Goal: Information Seeking & Learning: Obtain resource

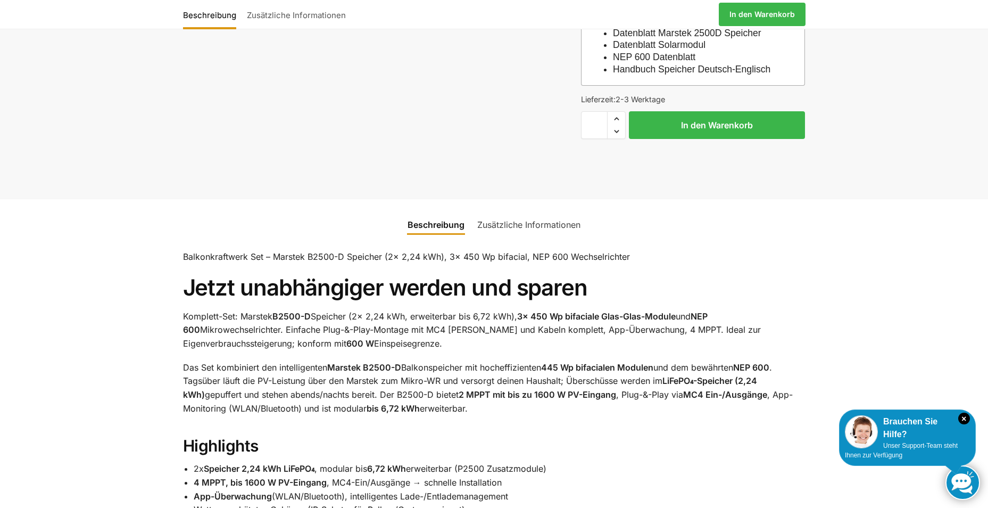
scroll to position [311, 0]
click at [516, 237] on link "Zusätzliche Informationen" at bounding box center [529, 225] width 116 height 26
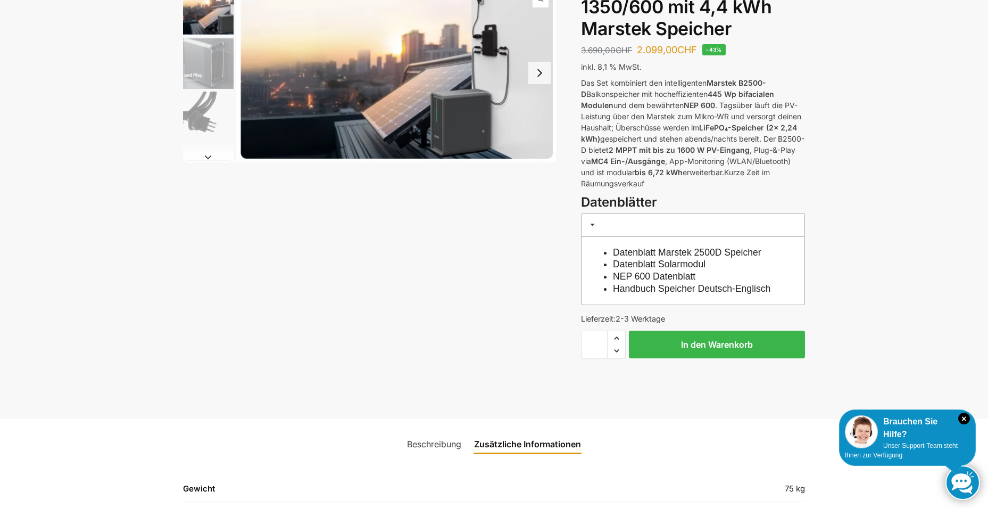
scroll to position [0, 0]
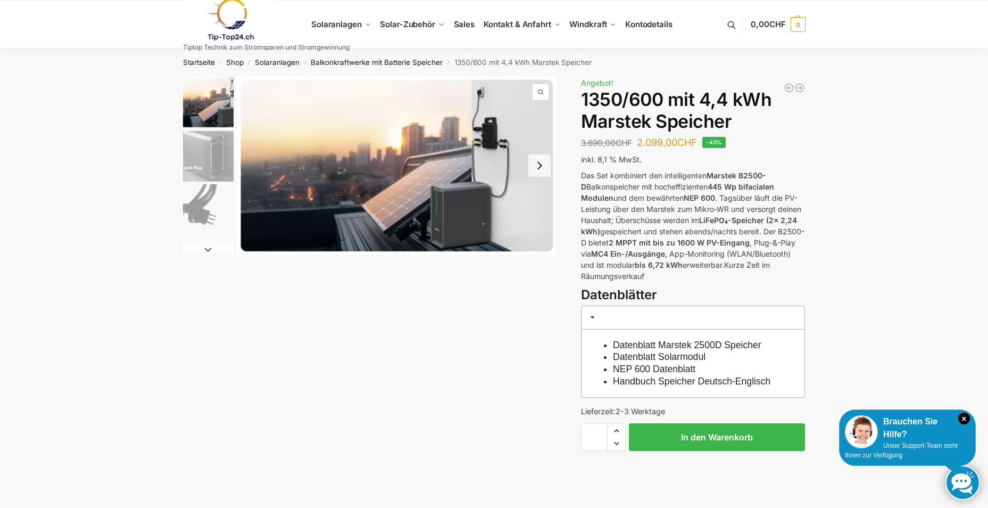
click at [202, 221] on img "3 / 9" at bounding box center [208, 209] width 51 height 51
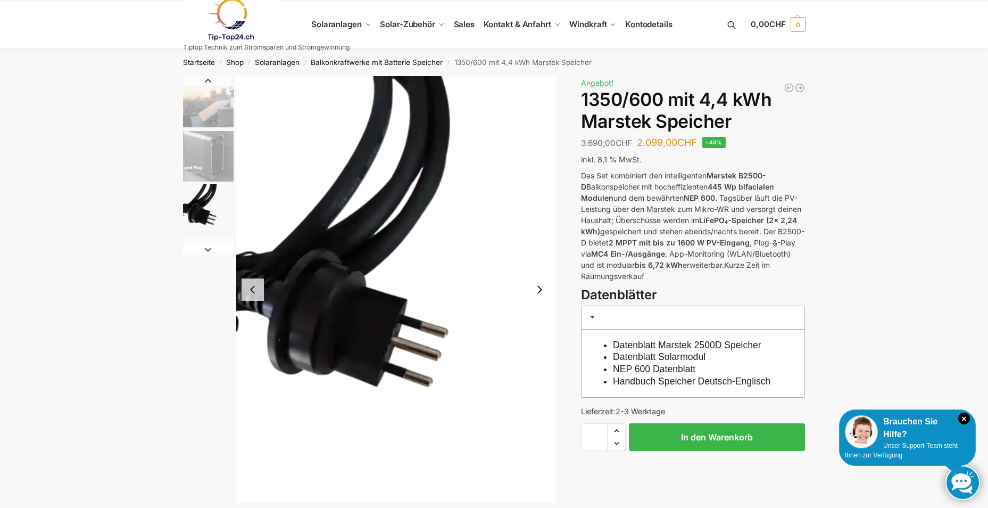
click at [540, 295] on button "Next slide" at bounding box center [539, 289] width 22 height 22
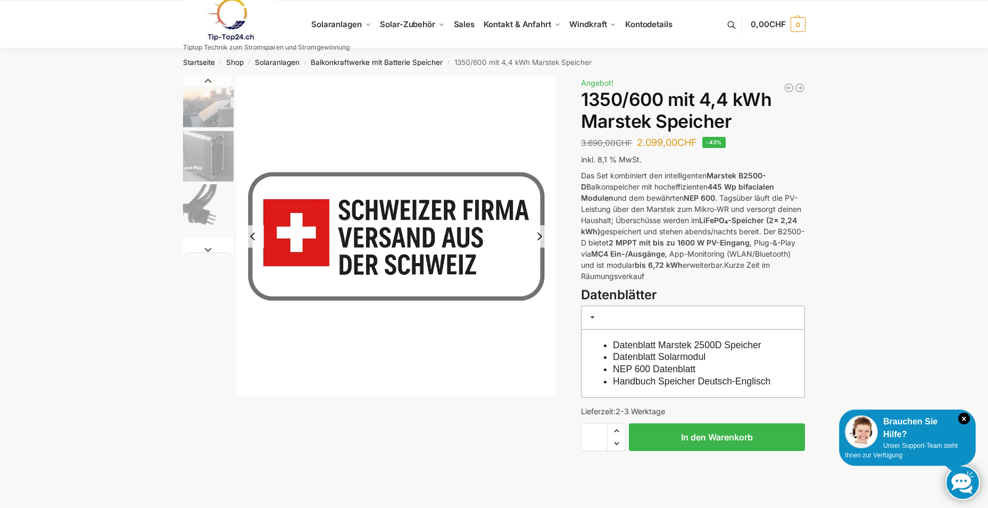
click at [540, 295] on img "4 / 9" at bounding box center [396, 236] width 320 height 320
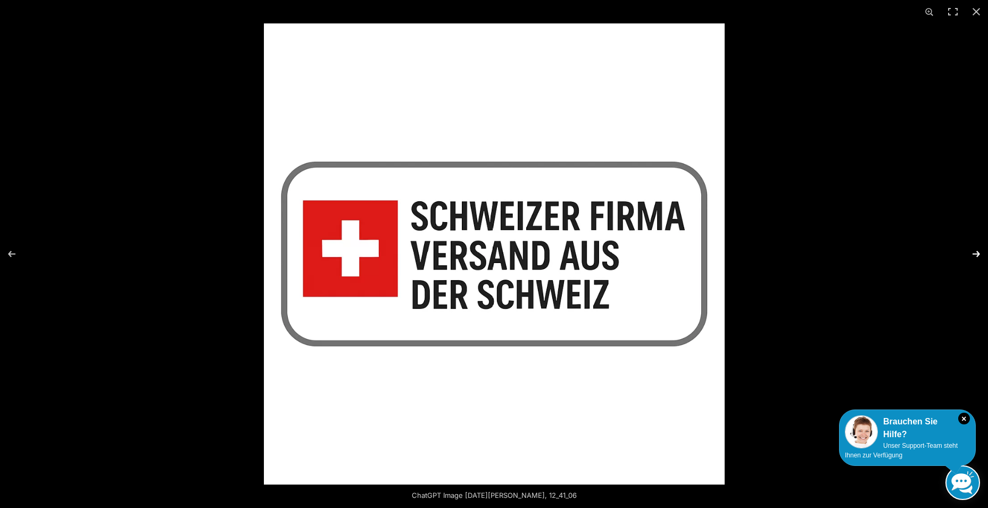
click at [979, 253] on button "Next (arrow right)" at bounding box center [969, 253] width 37 height 53
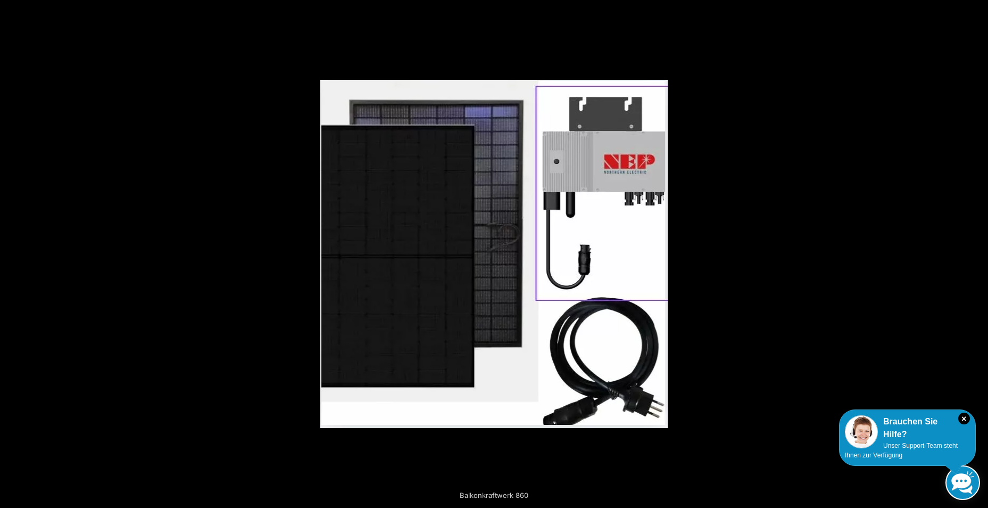
click at [979, 253] on button "Next (arrow right)" at bounding box center [969, 253] width 37 height 53
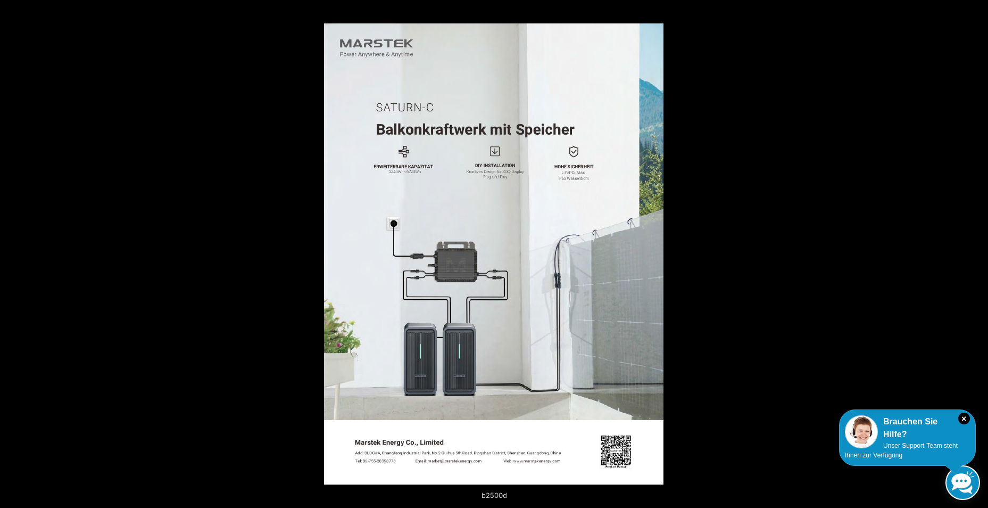
click at [979, 253] on button "Next (arrow right)" at bounding box center [969, 253] width 37 height 53
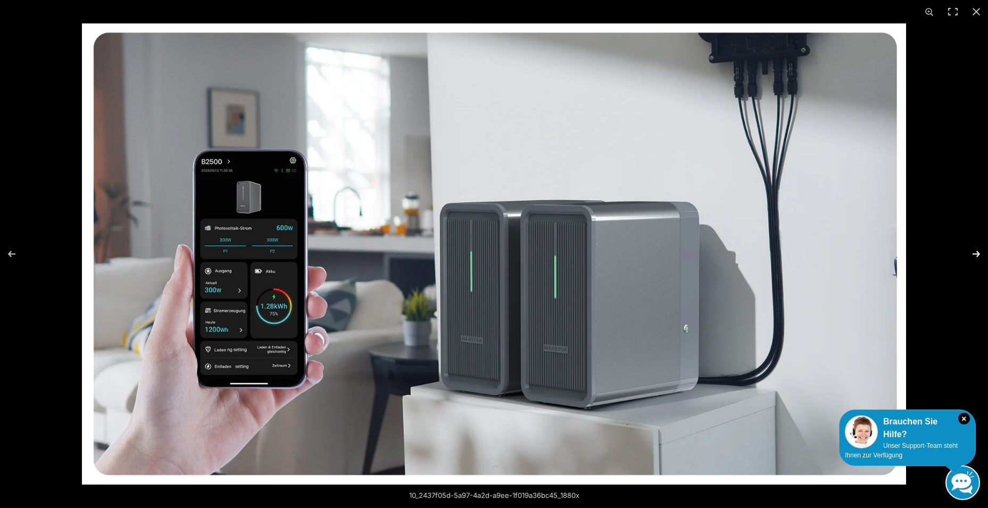
click at [978, 253] on button "Next (arrow right)" at bounding box center [969, 253] width 37 height 53
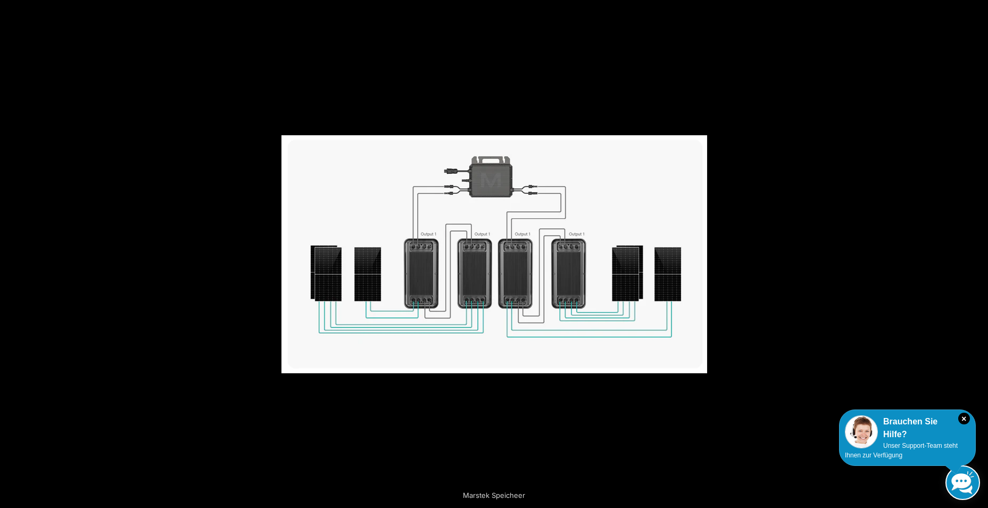
click at [978, 253] on button "Next (arrow right)" at bounding box center [969, 253] width 37 height 53
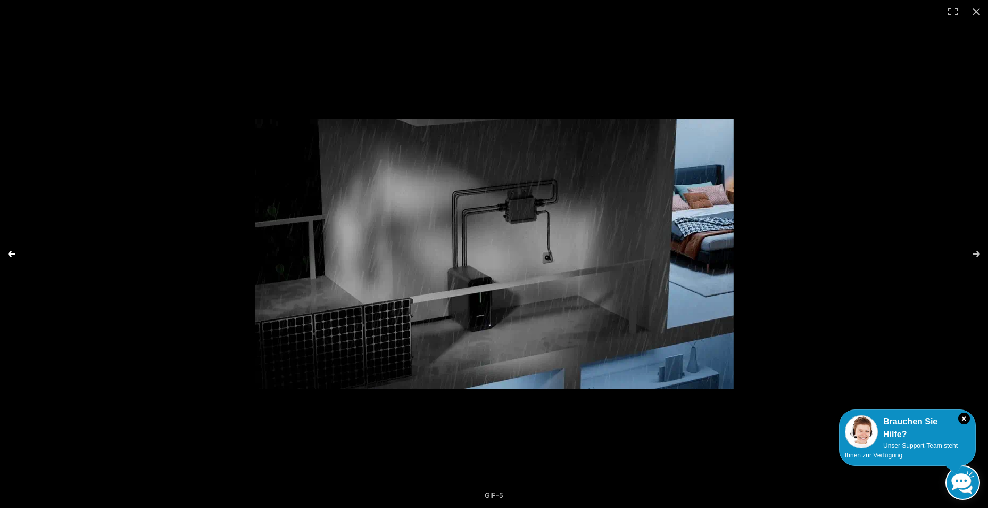
click at [16, 249] on button "Previous (arrow left)" at bounding box center [18, 253] width 37 height 53
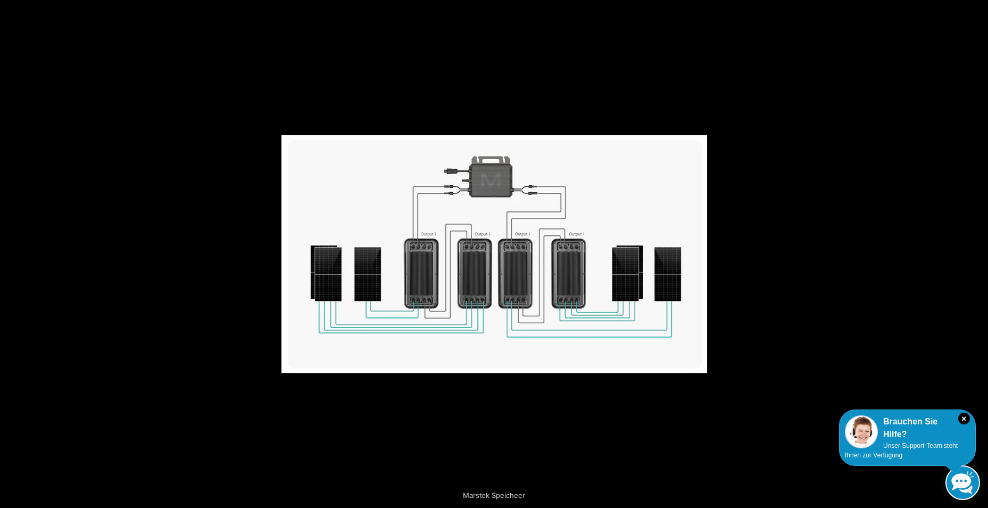
click at [16, 249] on button "Previous (arrow left)" at bounding box center [18, 253] width 37 height 53
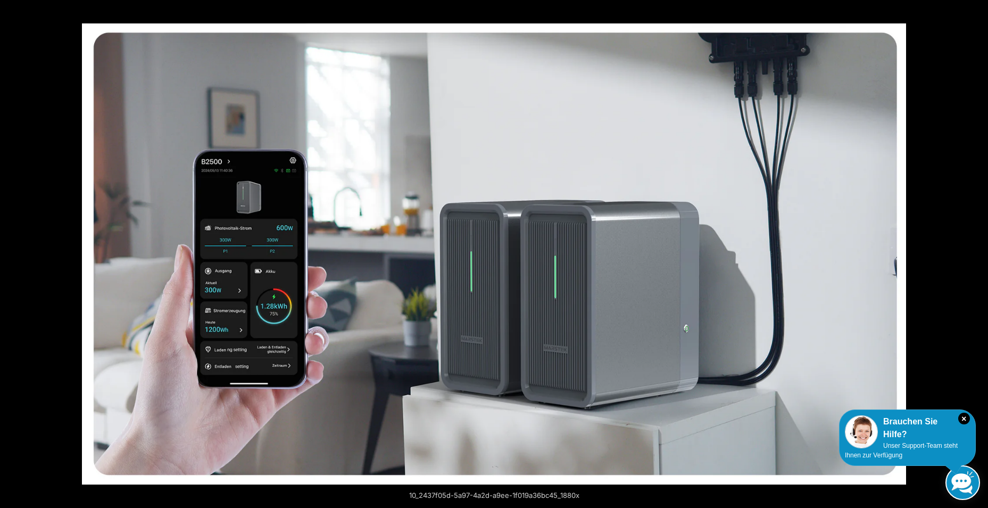
click at [16, 249] on button "Previous (arrow left)" at bounding box center [18, 253] width 37 height 53
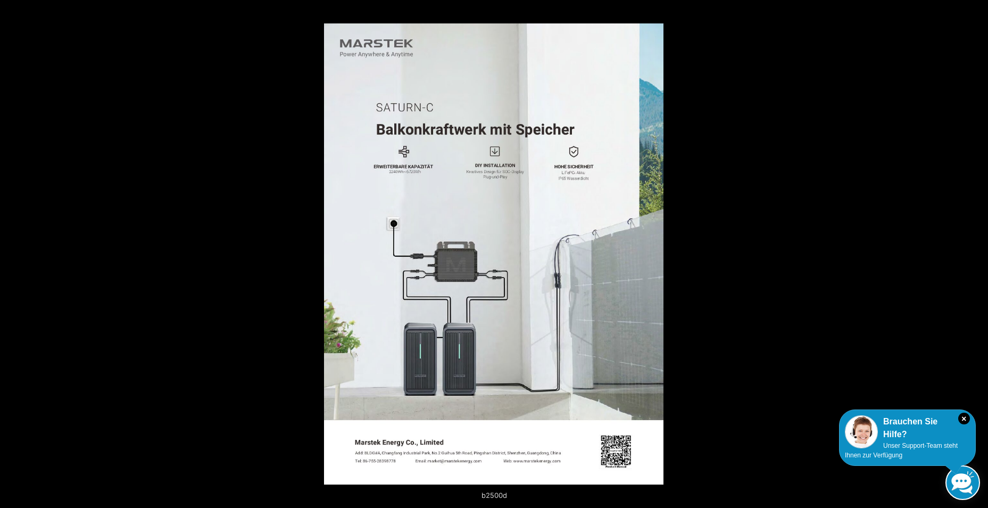
click at [16, 249] on button "Previous (arrow left)" at bounding box center [18, 253] width 37 height 53
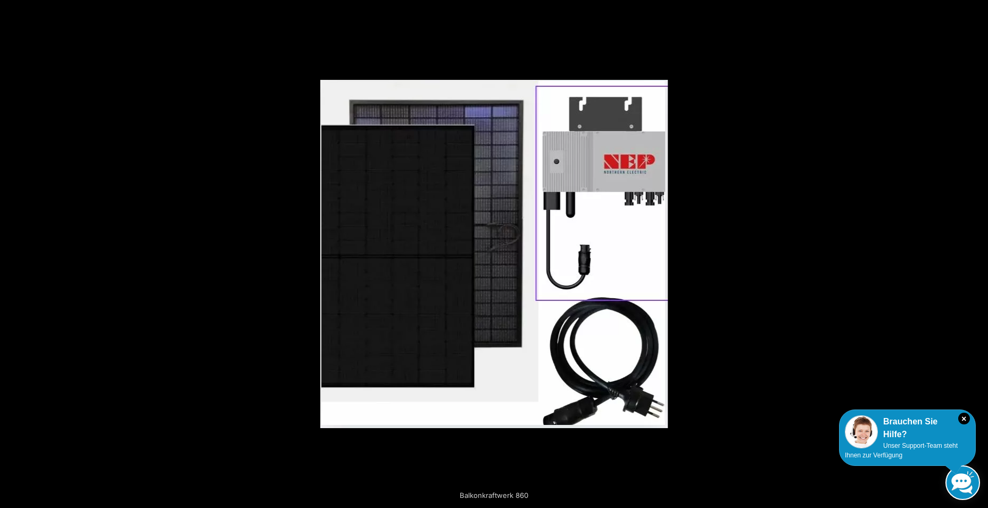
click at [16, 249] on button "Previous (arrow left)" at bounding box center [18, 253] width 37 height 53
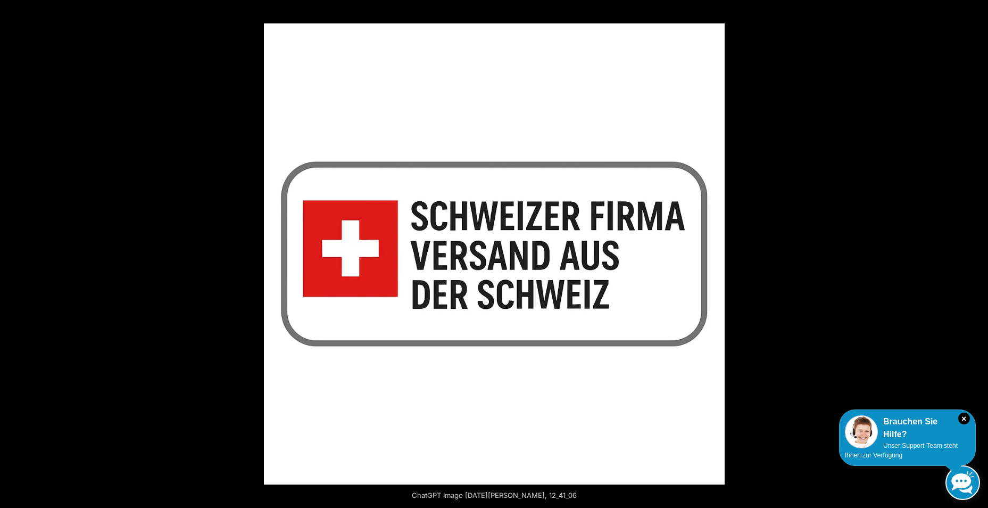
click at [16, 249] on button "Previous (arrow left)" at bounding box center [18, 253] width 37 height 53
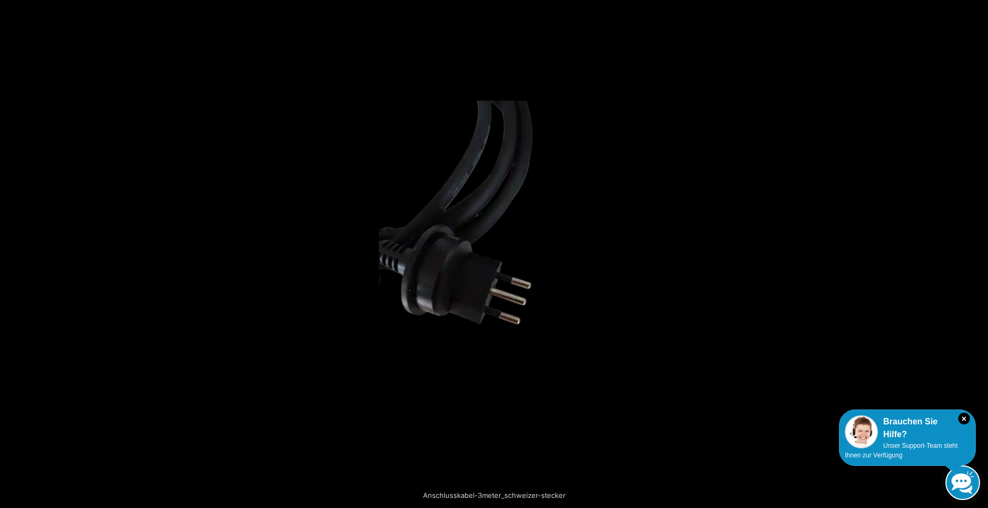
click at [16, 249] on button "Previous (arrow left)" at bounding box center [18, 253] width 37 height 53
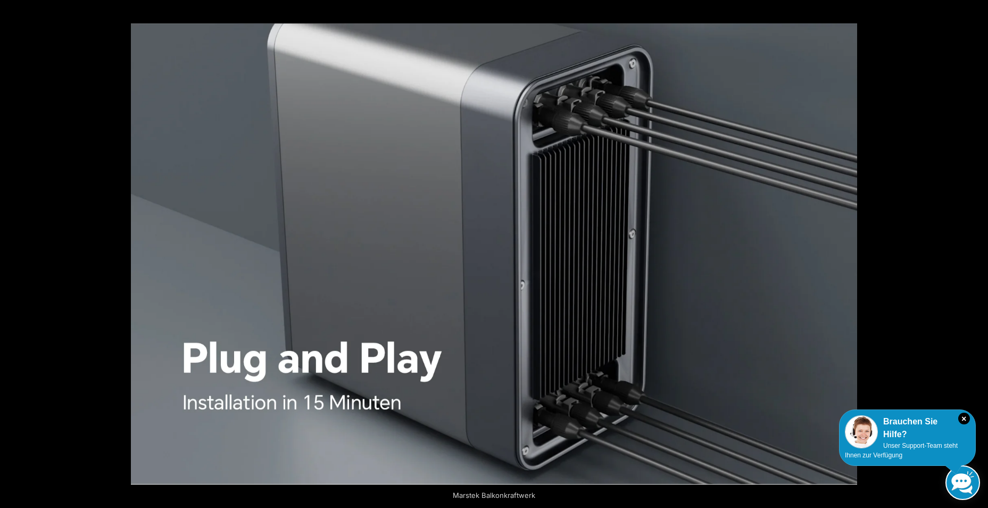
click at [16, 249] on button "Previous (arrow left)" at bounding box center [18, 253] width 37 height 53
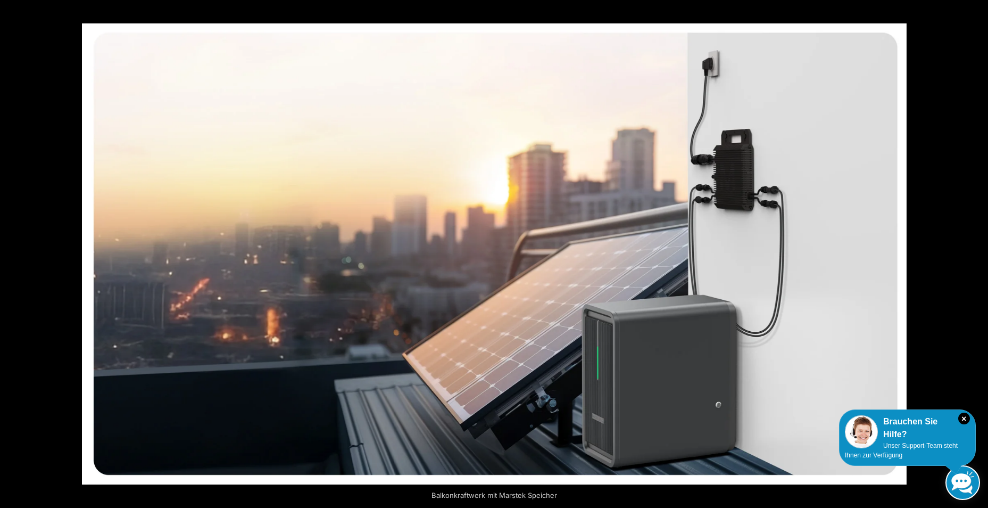
click at [16, 249] on button "Previous (arrow left)" at bounding box center [18, 253] width 37 height 53
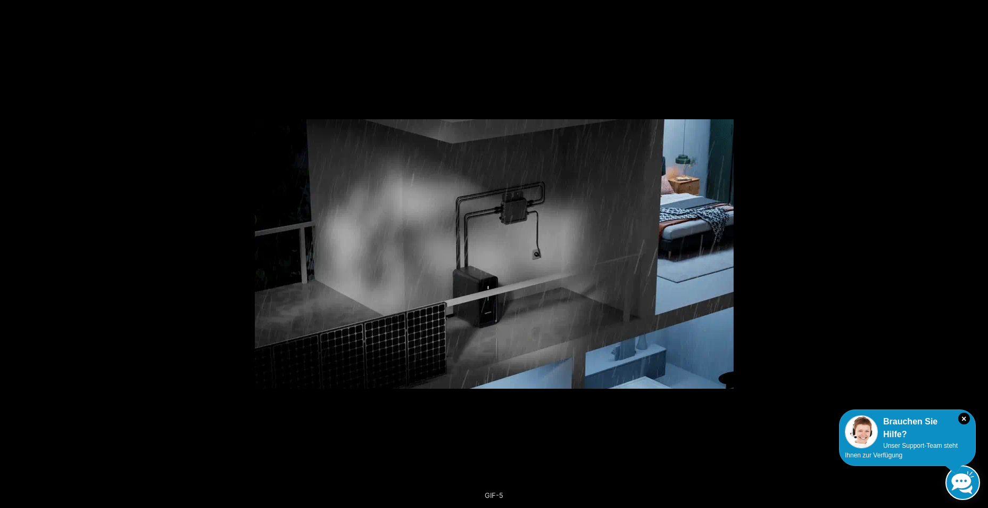
click at [16, 249] on button "Previous (arrow left)" at bounding box center [18, 253] width 37 height 53
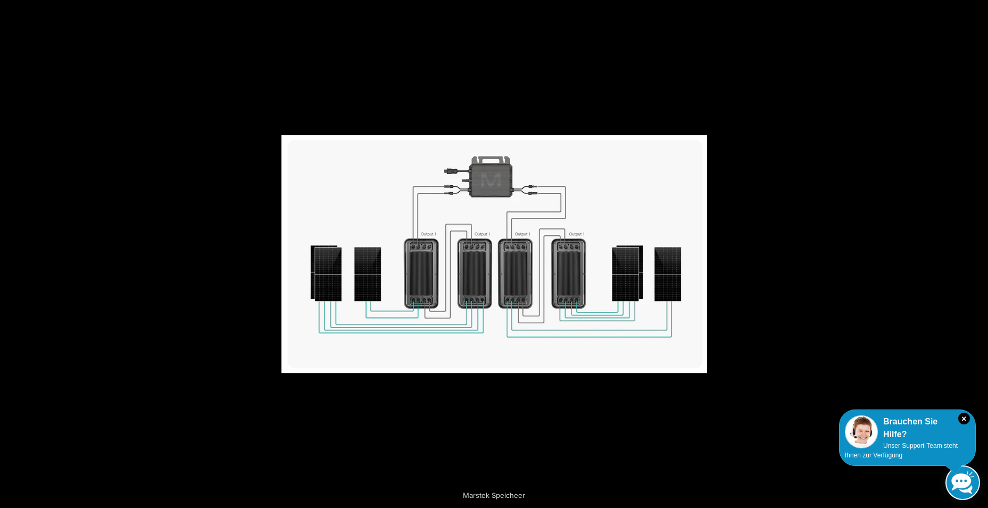
click at [16, 249] on button "Previous (arrow left)" at bounding box center [18, 253] width 37 height 53
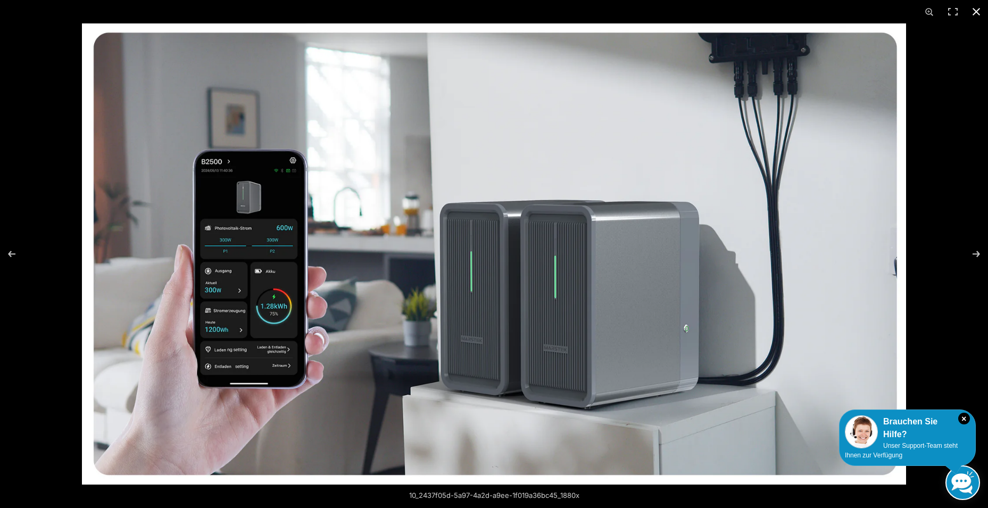
click at [974, 11] on button "Close (Esc)" at bounding box center [976, 11] width 23 height 23
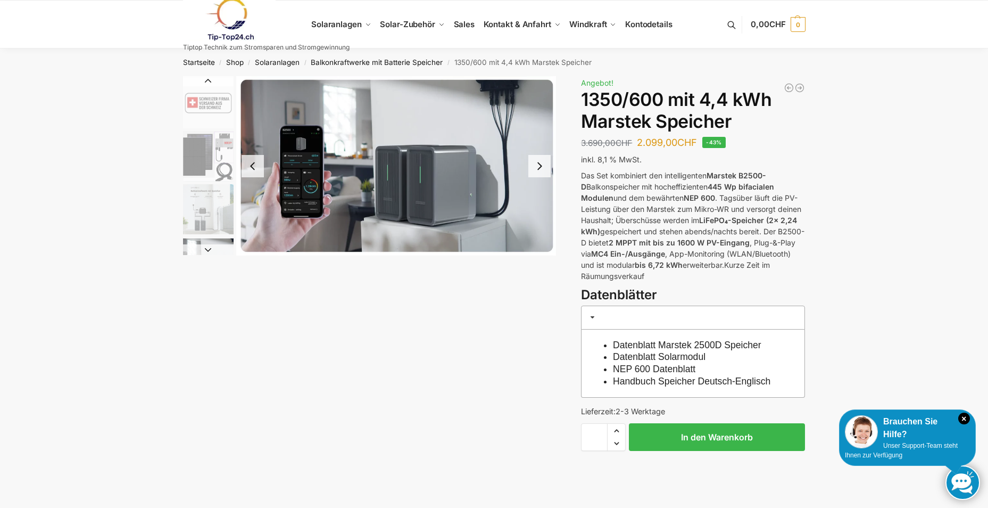
click at [619, 342] on link "Datenblatt Marstek 2500D Speicher" at bounding box center [687, 345] width 148 height 11
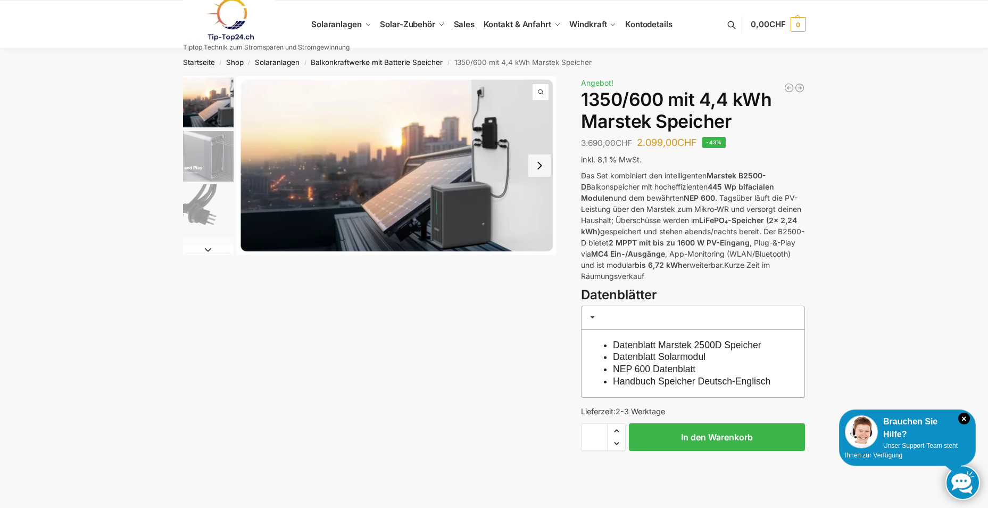
click at [643, 354] on link "Datenblatt Solarmodul" at bounding box center [659, 356] width 93 height 11
click at [638, 382] on link "Handbuch Speicher Deutsch-Englisch" at bounding box center [692, 381] width 158 height 11
click at [665, 383] on link "Handbuch Speicher Deutsch-Englisch" at bounding box center [692, 381] width 158 height 11
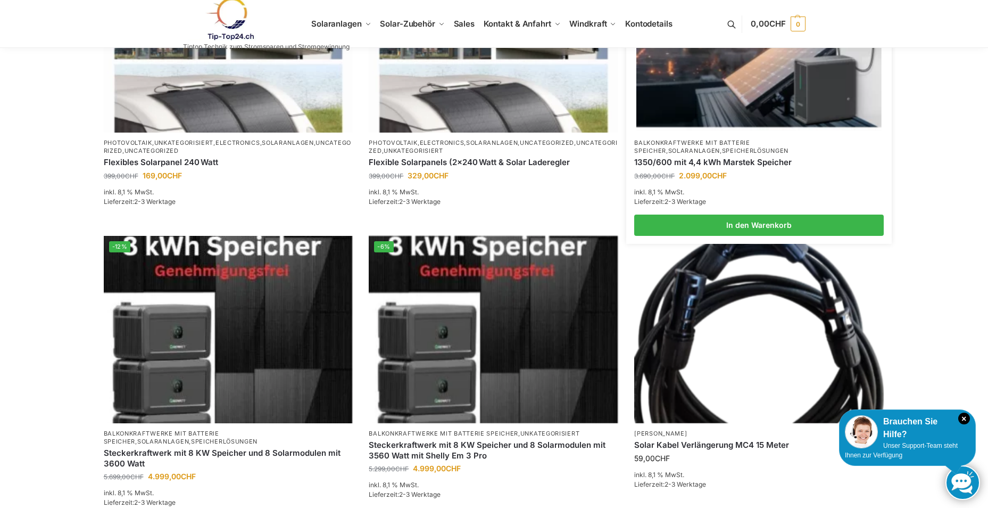
scroll to position [549, 0]
click at [695, 144] on link "Balkonkraftwerke mit Batterie Speicher" at bounding box center [691, 146] width 115 height 15
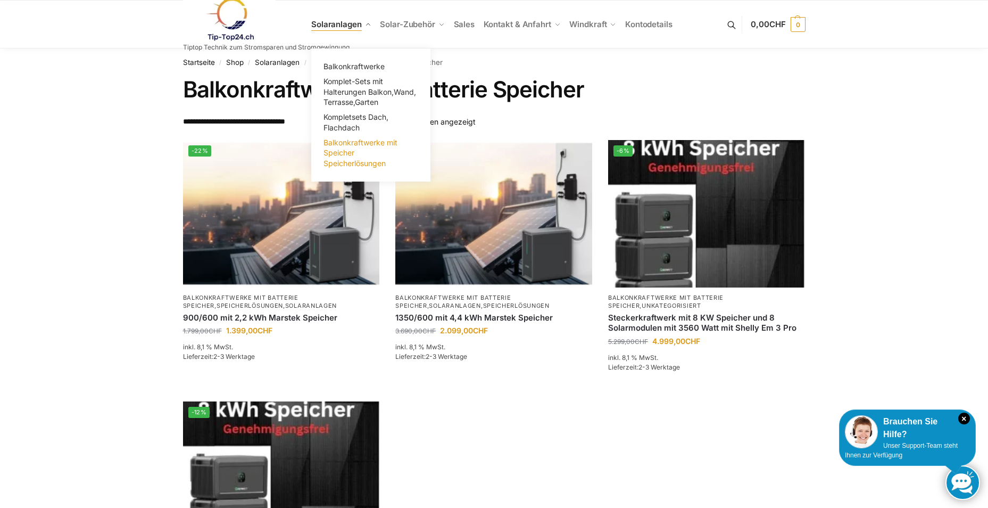
click at [362, 146] on span "Balkonkraftwerke mit Speicher Speicherlösungen" at bounding box center [361, 153] width 74 height 30
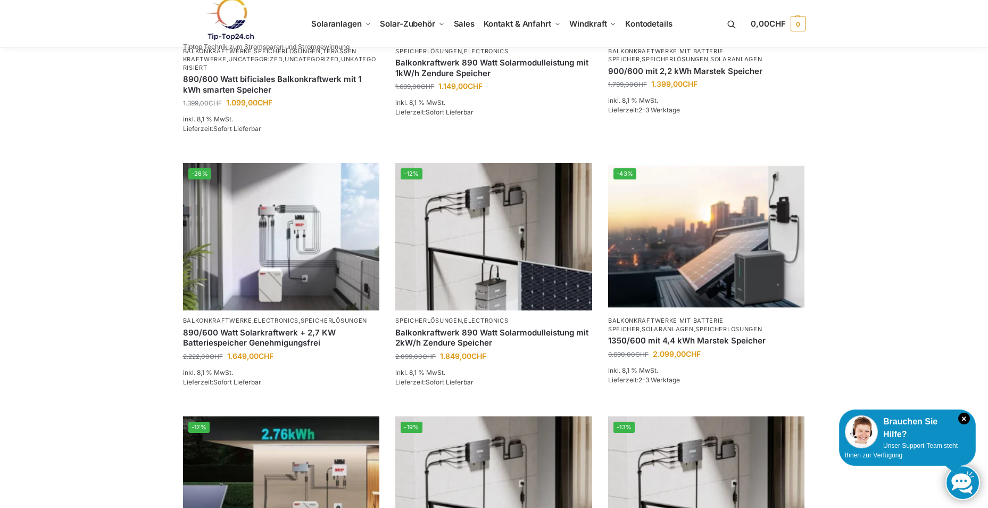
scroll to position [470, 0]
